Goal: Task Accomplishment & Management: Manage account settings

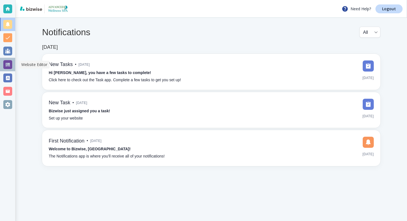
click at [6, 62] on div at bounding box center [7, 64] width 9 height 9
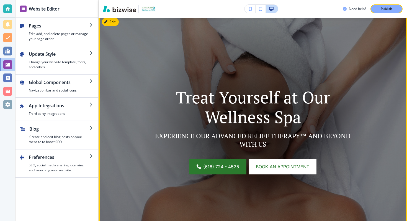
scroll to position [60, 0]
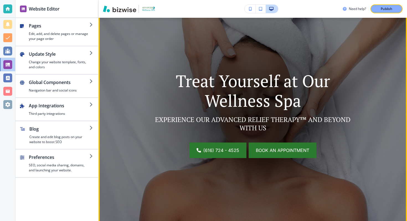
click at [277, 149] on span "Book an appointment" at bounding box center [282, 150] width 53 height 7
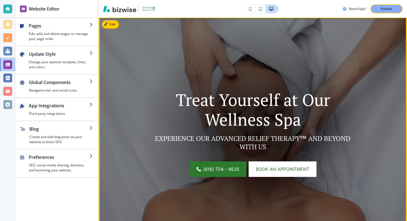
scroll to position [18, 0]
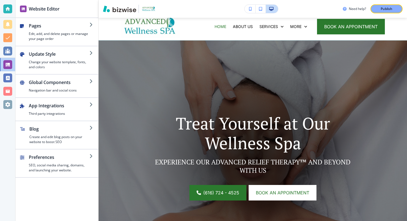
click at [106, 48] on div "Edit Treat Yourself at Our Wellness Spa EXPERIENCE OUR ADVANCED RELIEF THERAPY™…" at bounding box center [253, 153] width 309 height 227
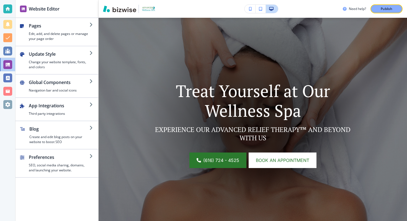
scroll to position [107, 0]
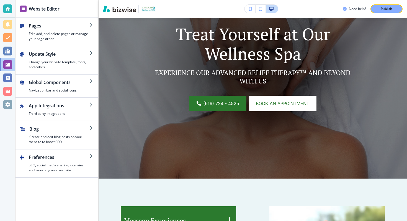
click at [119, 54] on img at bounding box center [253, 64] width 309 height 227
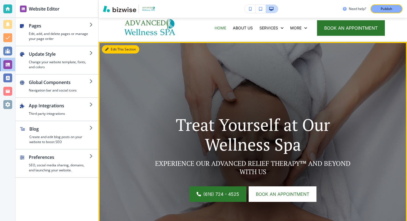
click at [114, 52] on button "Edit This Section" at bounding box center [120, 49] width 37 height 8
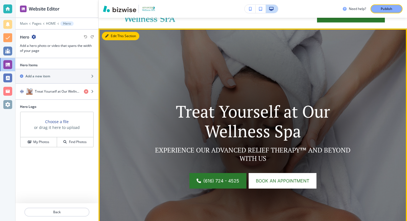
scroll to position [40, 0]
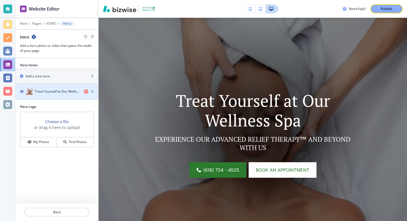
click at [61, 92] on h4 "Treat Yourself at Our Wellness Spa" at bounding box center [57, 91] width 45 height 5
click at [93, 89] on div "button" at bounding box center [91, 91] width 14 height 4
click at [94, 90] on icon "button" at bounding box center [92, 91] width 3 height 3
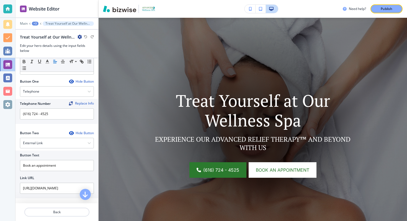
scroll to position [211, 0]
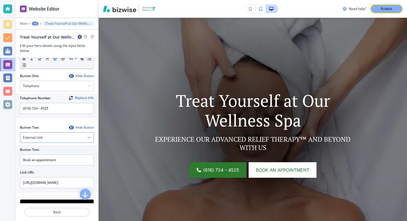
click at [53, 140] on div "External Link" at bounding box center [56, 137] width 73 height 10
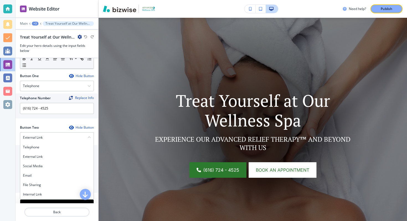
click at [46, 120] on div "Button One Hide Button Telephone Telephone External Link Social Media Email Fil…" at bounding box center [57, 99] width 83 height 52
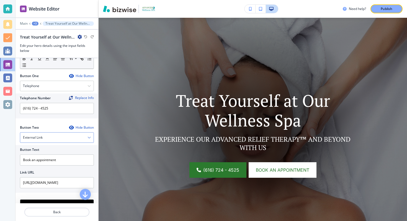
click at [45, 134] on div "External Link" at bounding box center [56, 137] width 73 height 10
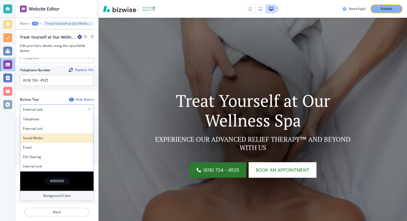
scroll to position [241, 0]
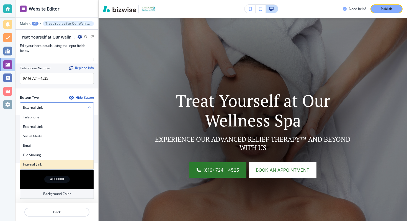
click at [44, 162] on h4 "Internal Link" at bounding box center [57, 164] width 68 height 5
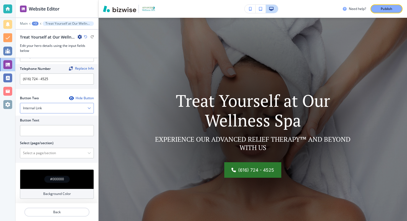
scroll to position [240, 0]
click at [45, 131] on input "text" at bounding box center [57, 130] width 74 height 11
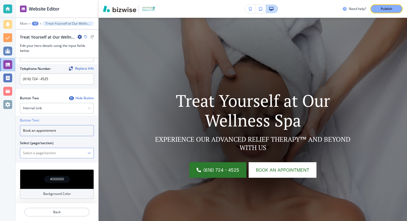
type input "Book an appointment"
click at [54, 153] on \(page\/section\) "Manual Input" at bounding box center [53, 152] width 67 height 9
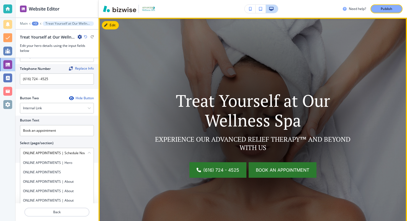
click at [285, 167] on span "Book an appointment" at bounding box center [282, 169] width 53 height 7
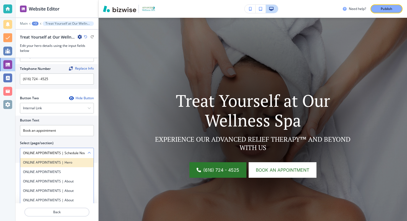
scroll to position [0, 0]
click at [68, 164] on h4 "ONLINE APPOINTMENTS | Hero" at bounding box center [57, 162] width 68 height 5
type \(page\/section\) "ONLINE APPOINTMENTS | Hero"
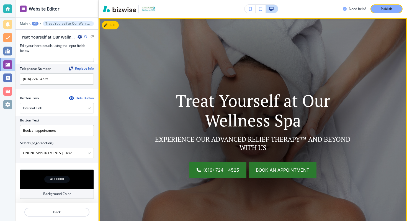
click at [267, 169] on span "Book an appointment" at bounding box center [282, 169] width 53 height 7
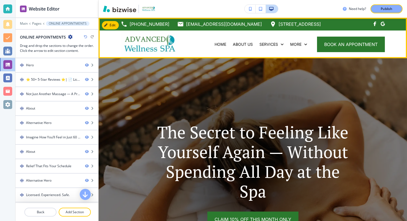
click at [134, 40] on img at bounding box center [150, 43] width 59 height 23
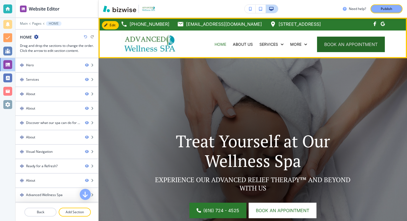
click at [341, 44] on button "book an appointment" at bounding box center [351, 45] width 68 height 16
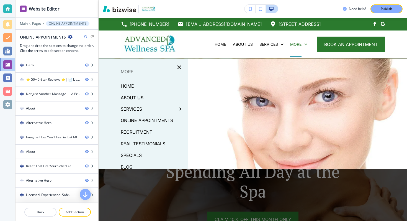
click at [147, 41] on img at bounding box center [150, 43] width 59 height 23
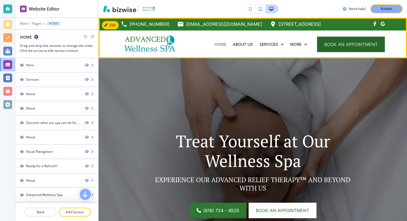
click at [344, 40] on button "book an appointment" at bounding box center [351, 45] width 68 height 16
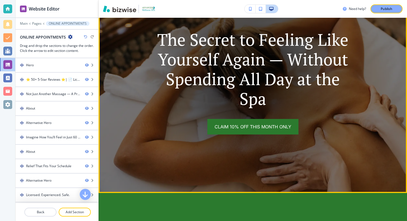
scroll to position [99, 0]
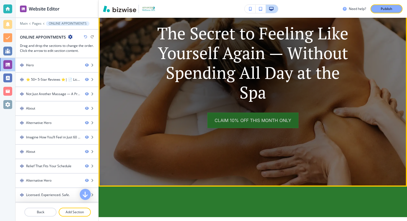
click at [246, 123] on link "Claim 10% Off This Month Only" at bounding box center [252, 120] width 91 height 16
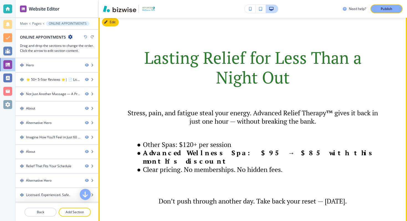
scroll to position [1375, 0]
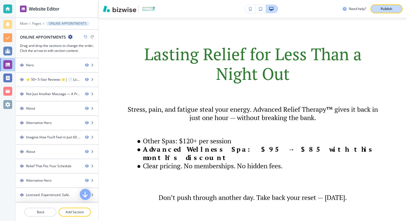
click at [381, 7] on p "Publish" at bounding box center [387, 8] width 12 height 5
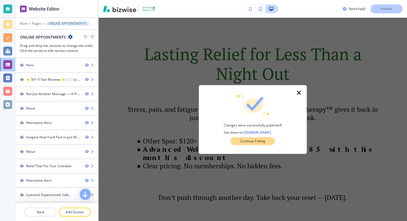
click at [264, 139] on p "Continue Editing" at bounding box center [252, 140] width 25 height 5
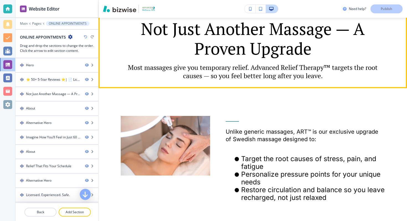
scroll to position [0, 0]
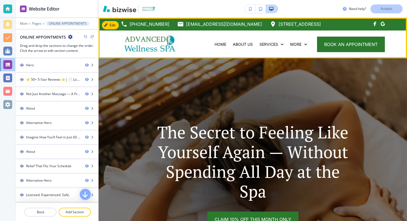
click at [171, 45] on img at bounding box center [150, 43] width 59 height 23
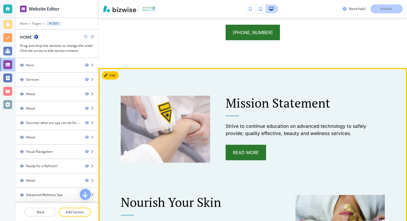
scroll to position [782, 0]
